Goal: Check status: Check status

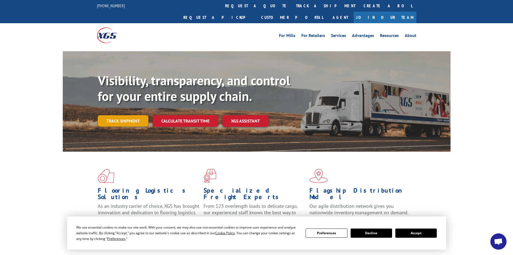
click at [123, 115] on link "Track shipment" at bounding box center [123, 120] width 51 height 11
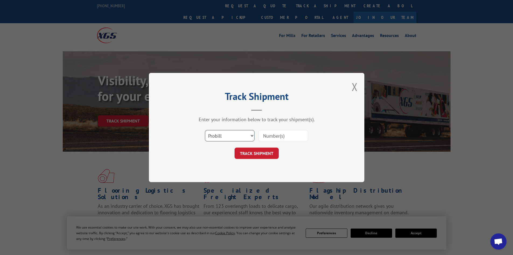
click at [252, 135] on select "Select category... Probill BOL PO" at bounding box center [230, 135] width 50 height 11
select select "bol"
click at [205, 130] on select "Select category... Probill BOL PO" at bounding box center [230, 135] width 50 height 11
click at [279, 135] on input at bounding box center [284, 135] width 50 height 11
paste input "6042795"
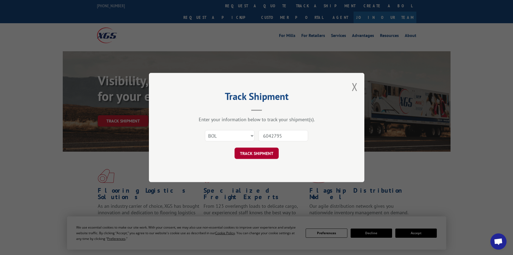
type input "6042795"
click at [264, 152] on button "TRACK SHIPMENT" at bounding box center [257, 152] width 44 height 11
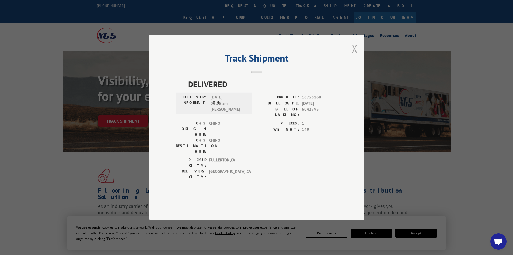
click at [355, 56] on button "Close modal" at bounding box center [355, 48] width 6 height 14
